Goal: Task Accomplishment & Management: Manage account settings

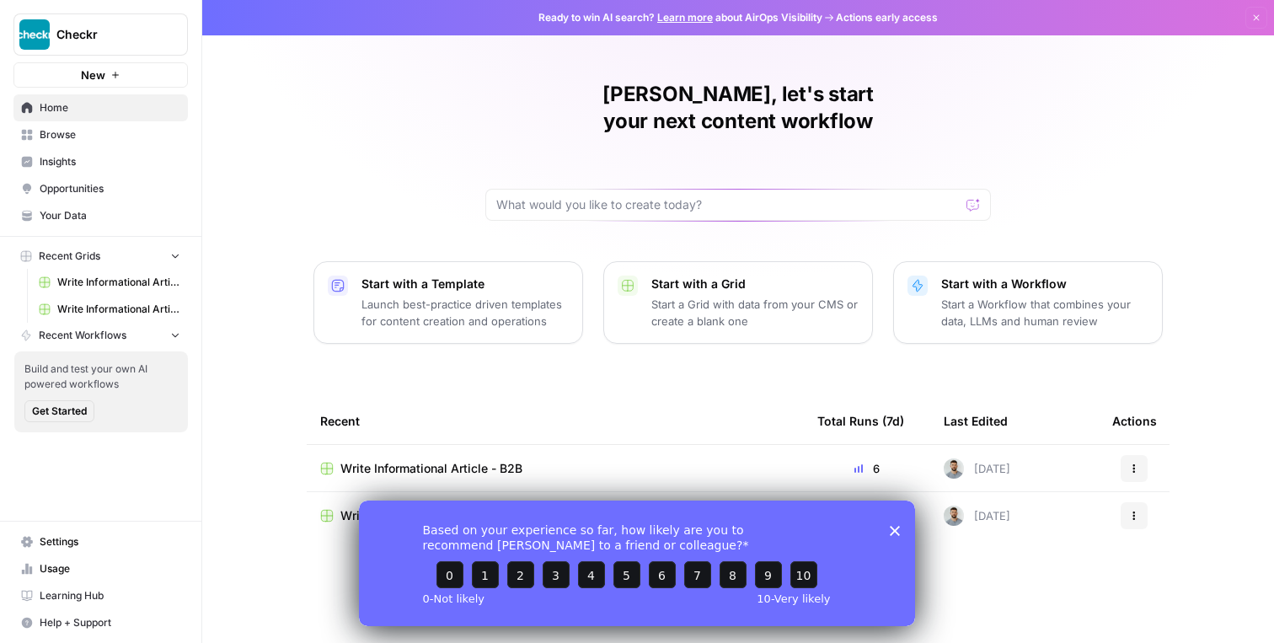
click at [78, 543] on span "Settings" at bounding box center [110, 541] width 141 height 15
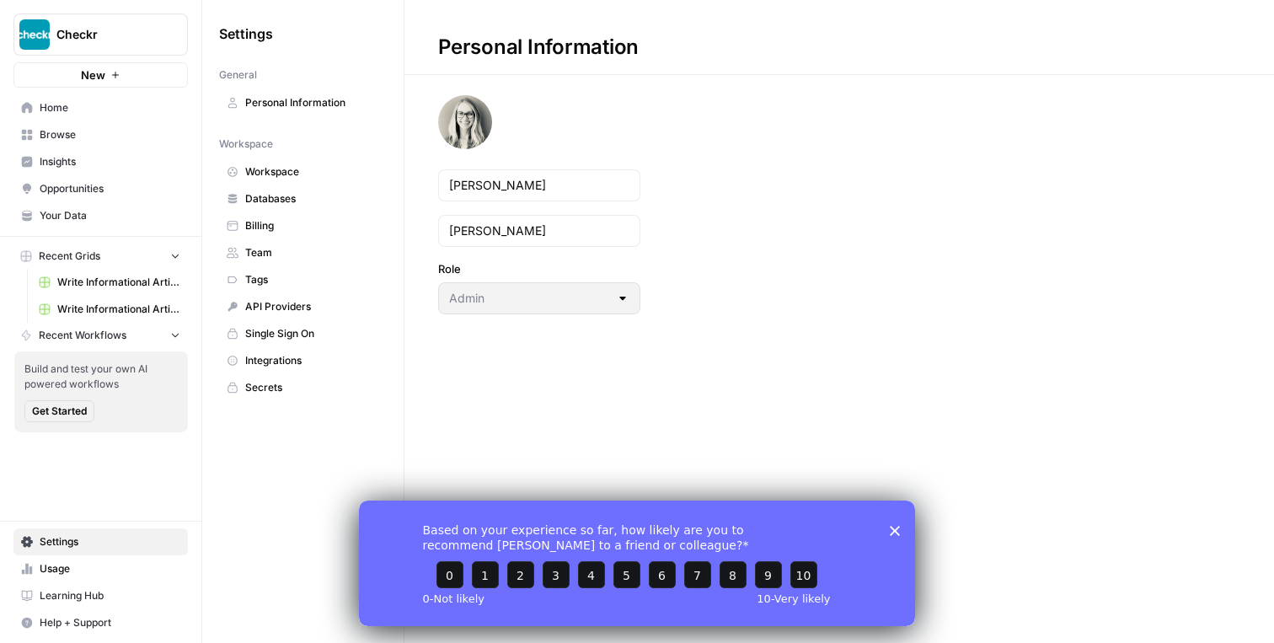
click at [264, 255] on span "Team" at bounding box center [312, 252] width 134 height 15
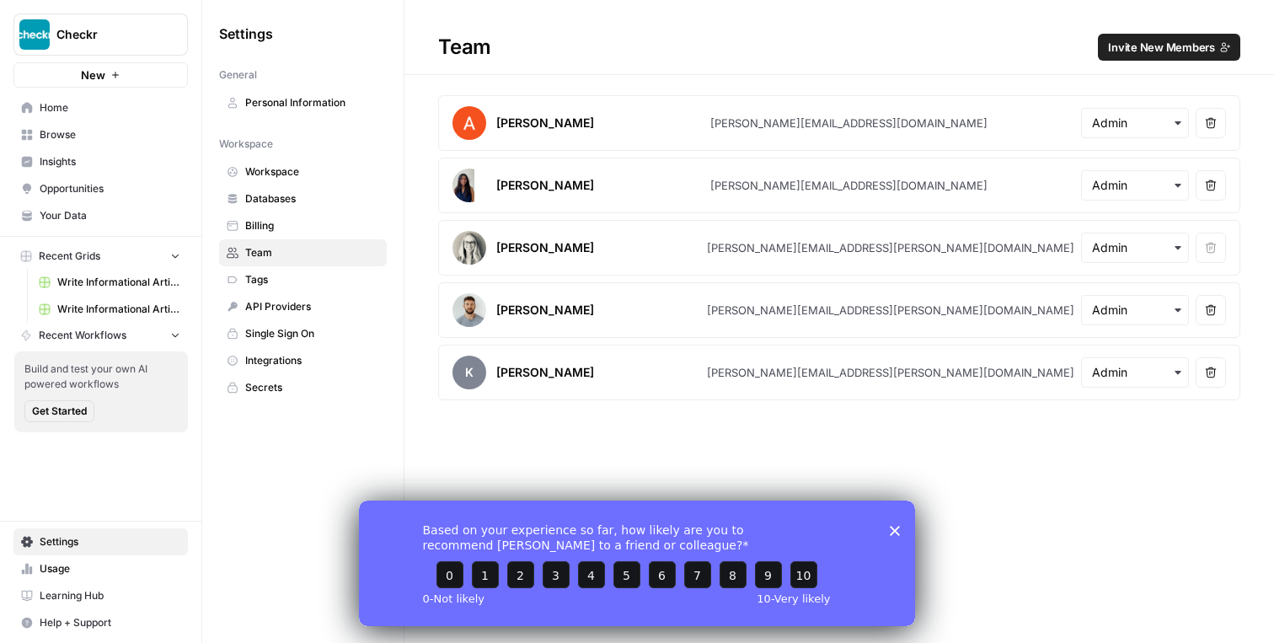
click at [1158, 55] on span "Invite New Members" at bounding box center [1161, 47] width 107 height 17
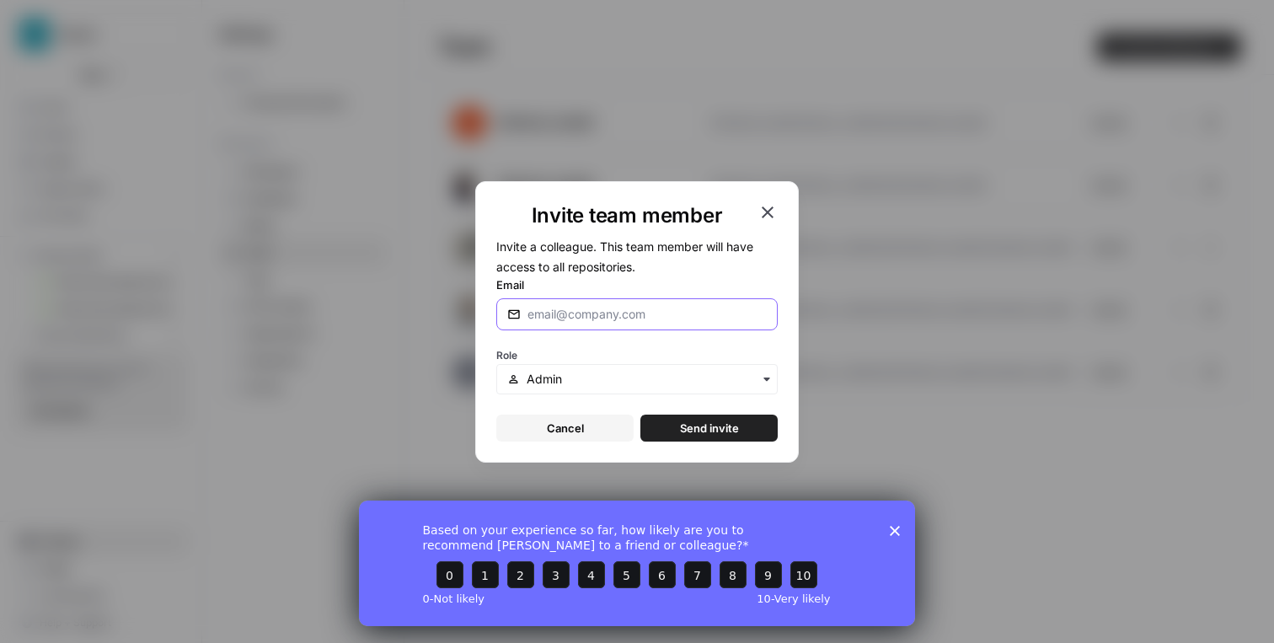
click at [581, 320] on input "Email" at bounding box center [646, 314] width 239 height 17
type input "[PERSON_NAME][EMAIL_ADDRESS][PERSON_NAME][DOMAIN_NAME]"
click at [574, 365] on div "button" at bounding box center [636, 379] width 281 height 30
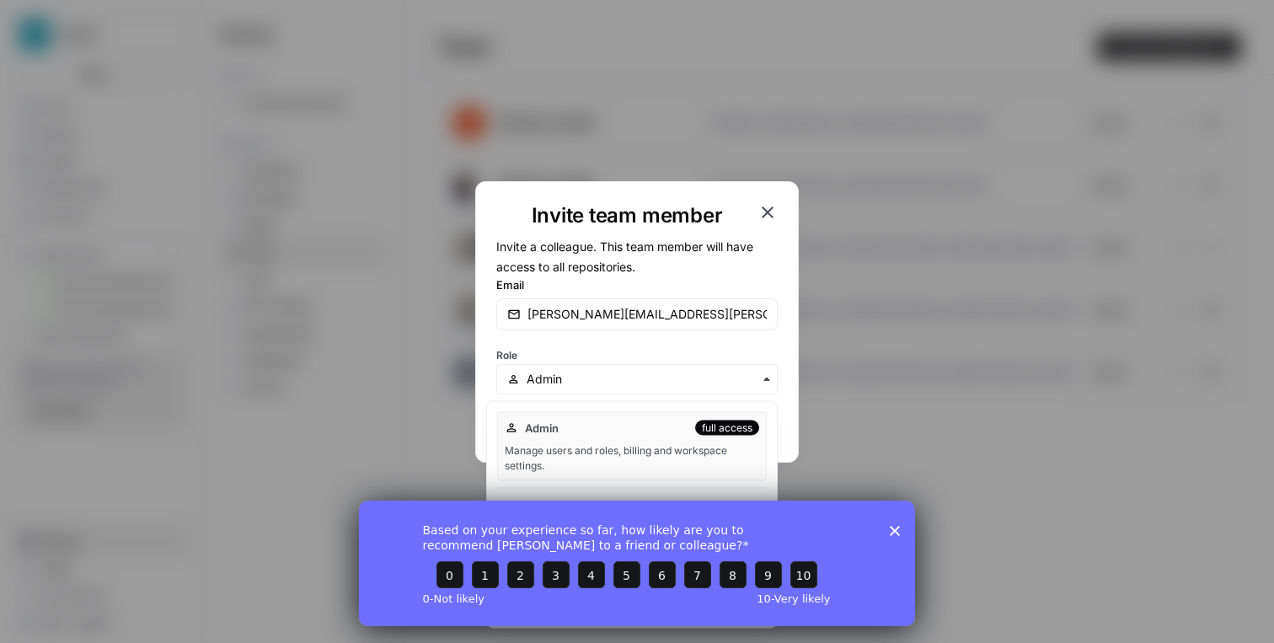
click at [896, 529] on icon "Close survey" at bounding box center [894, 530] width 10 height 10
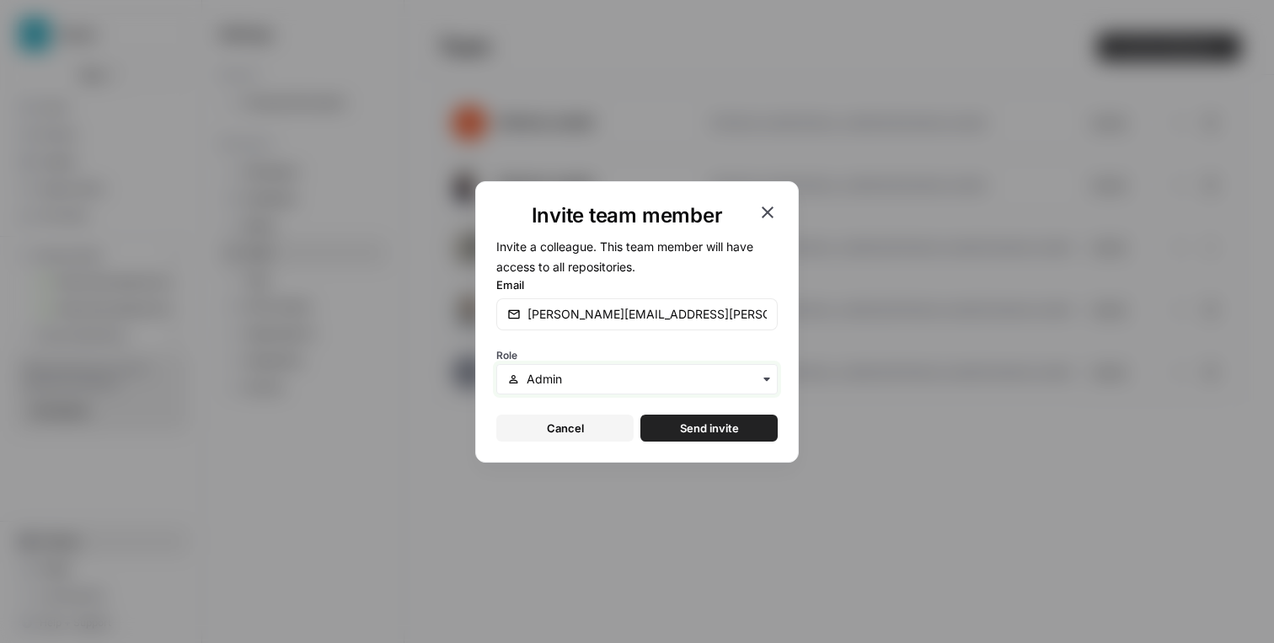
click at [668, 377] on input "text" at bounding box center [646, 379] width 240 height 17
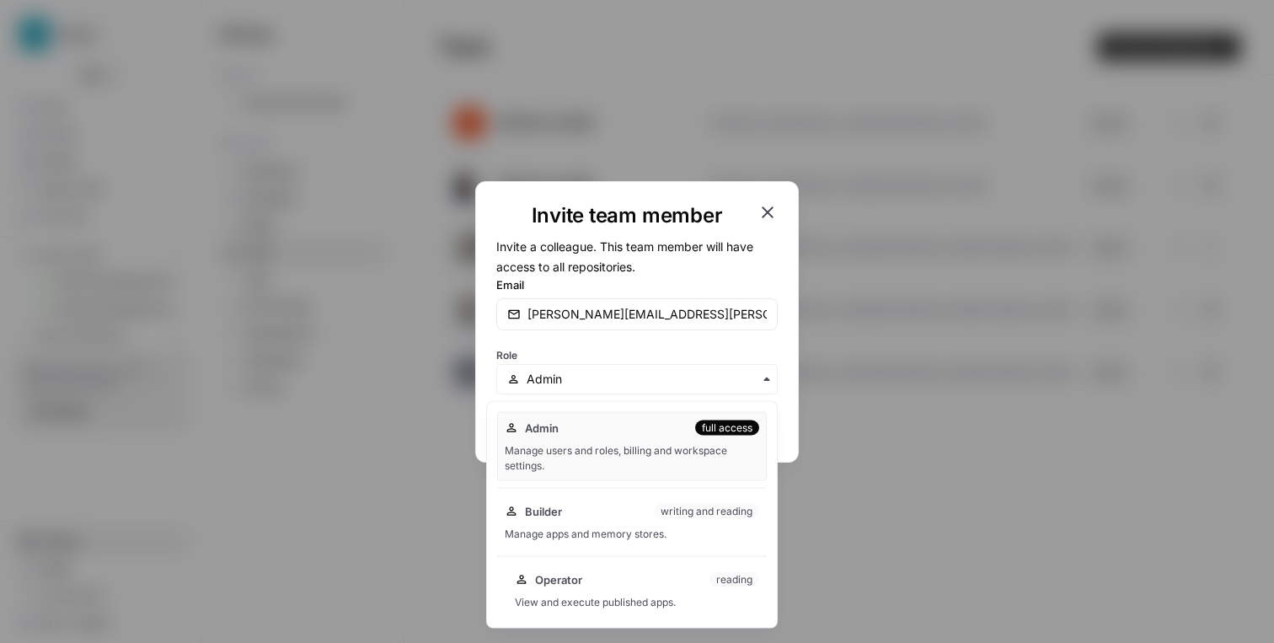
click at [673, 602] on div "View and execute published apps." at bounding box center [637, 602] width 244 height 15
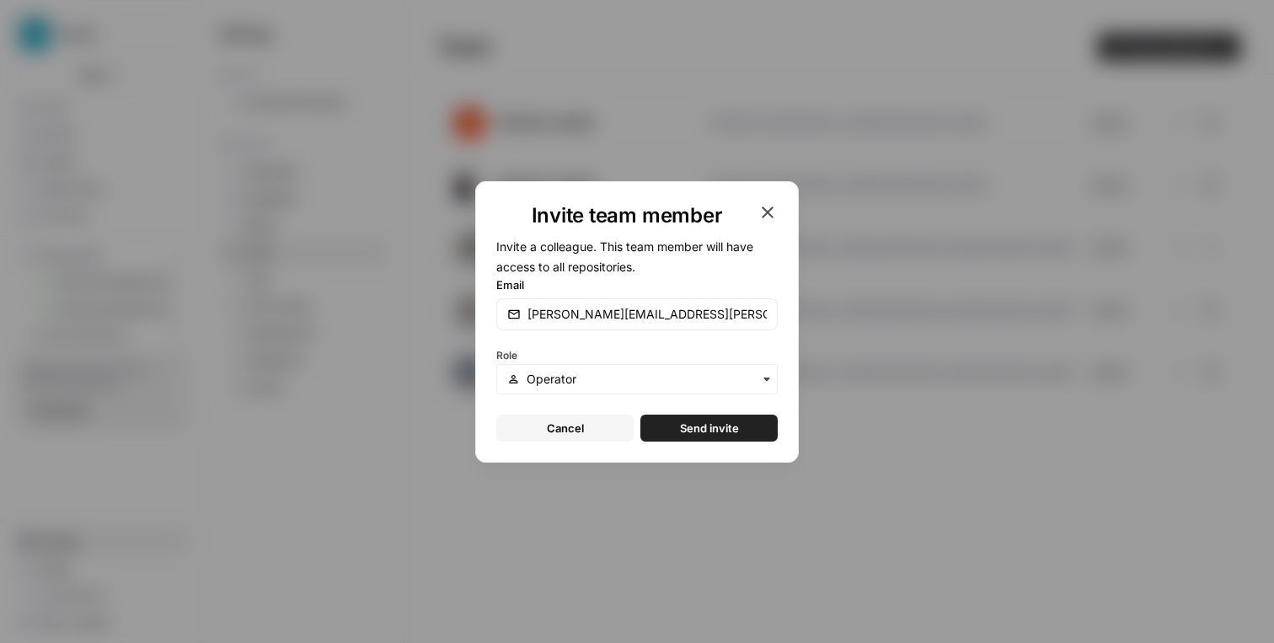
click at [697, 434] on span "Send invite" at bounding box center [709, 427] width 59 height 17
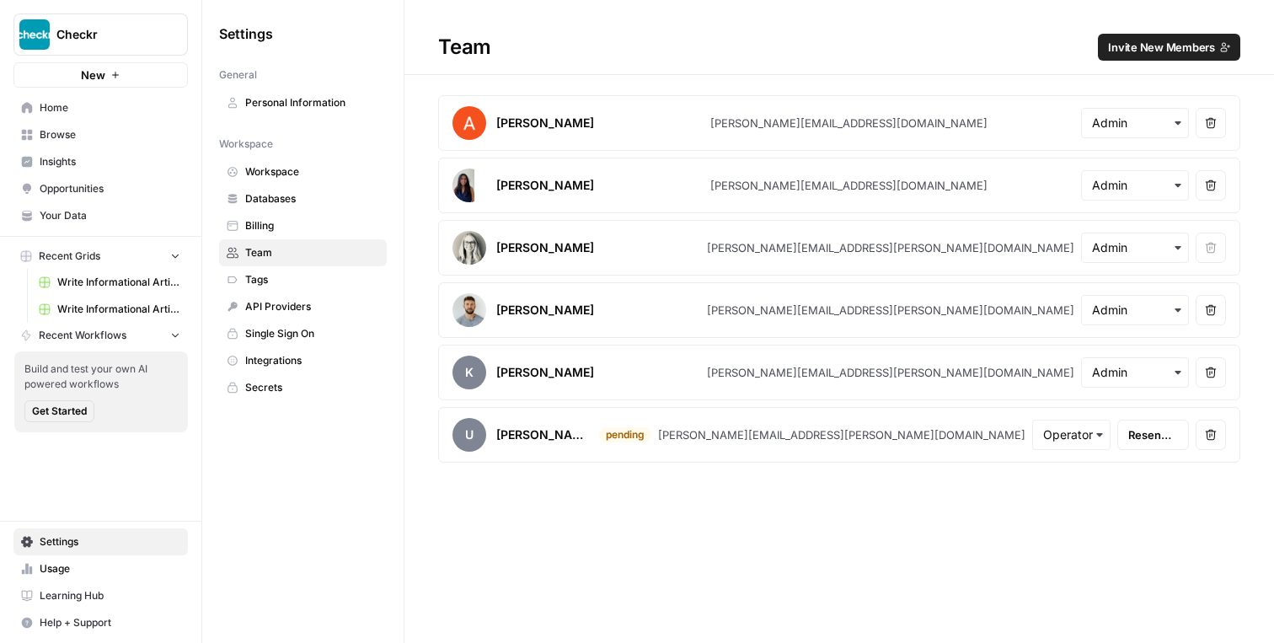
click at [49, 113] on span "Home" at bounding box center [110, 107] width 141 height 15
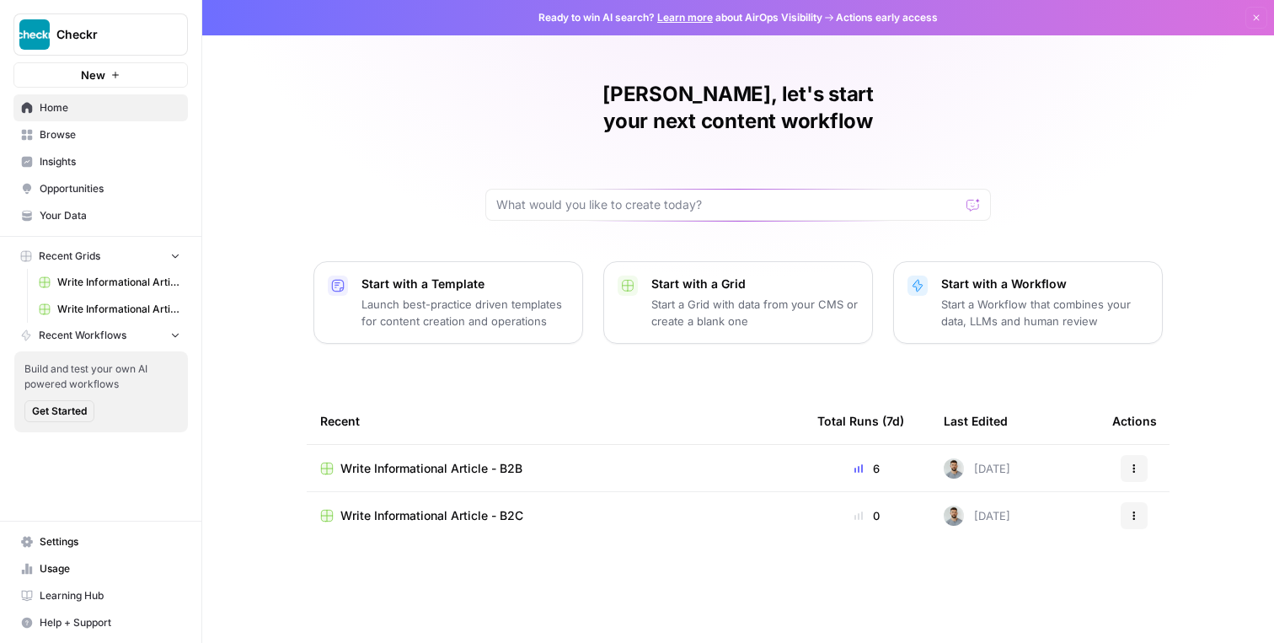
click at [504, 460] on span "Write Informational Article - B2B" at bounding box center [431, 468] width 182 height 17
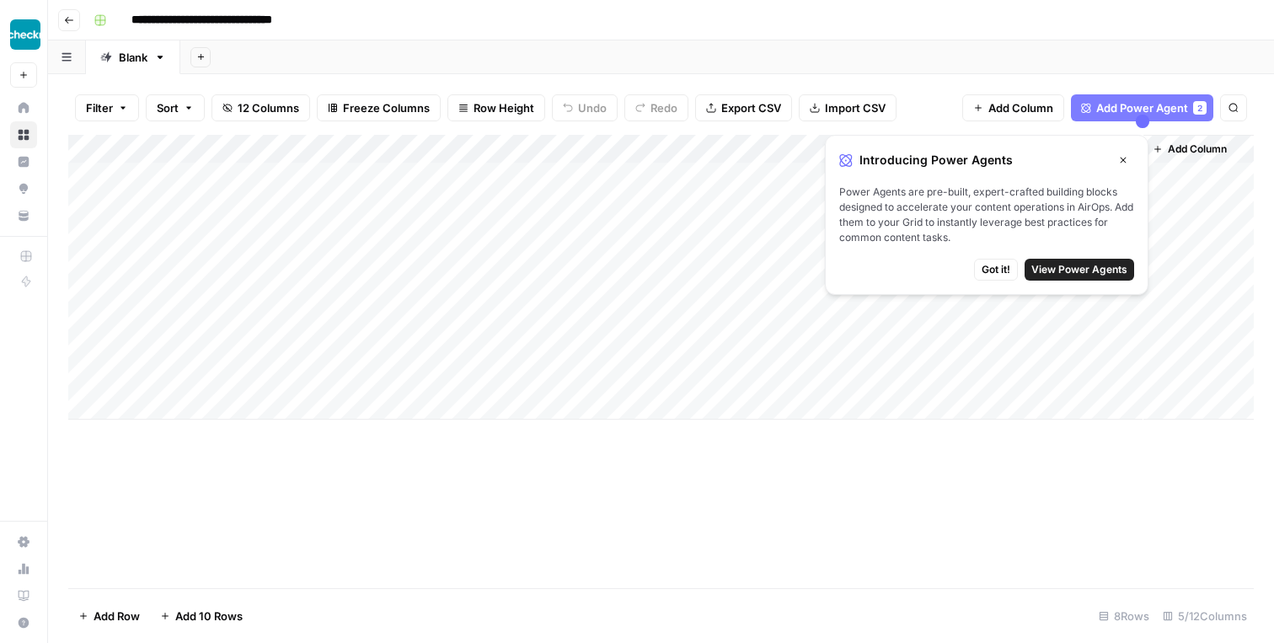
click at [1124, 156] on icon "button" at bounding box center [1123, 160] width 10 height 10
